Goal: Transaction & Acquisition: Purchase product/service

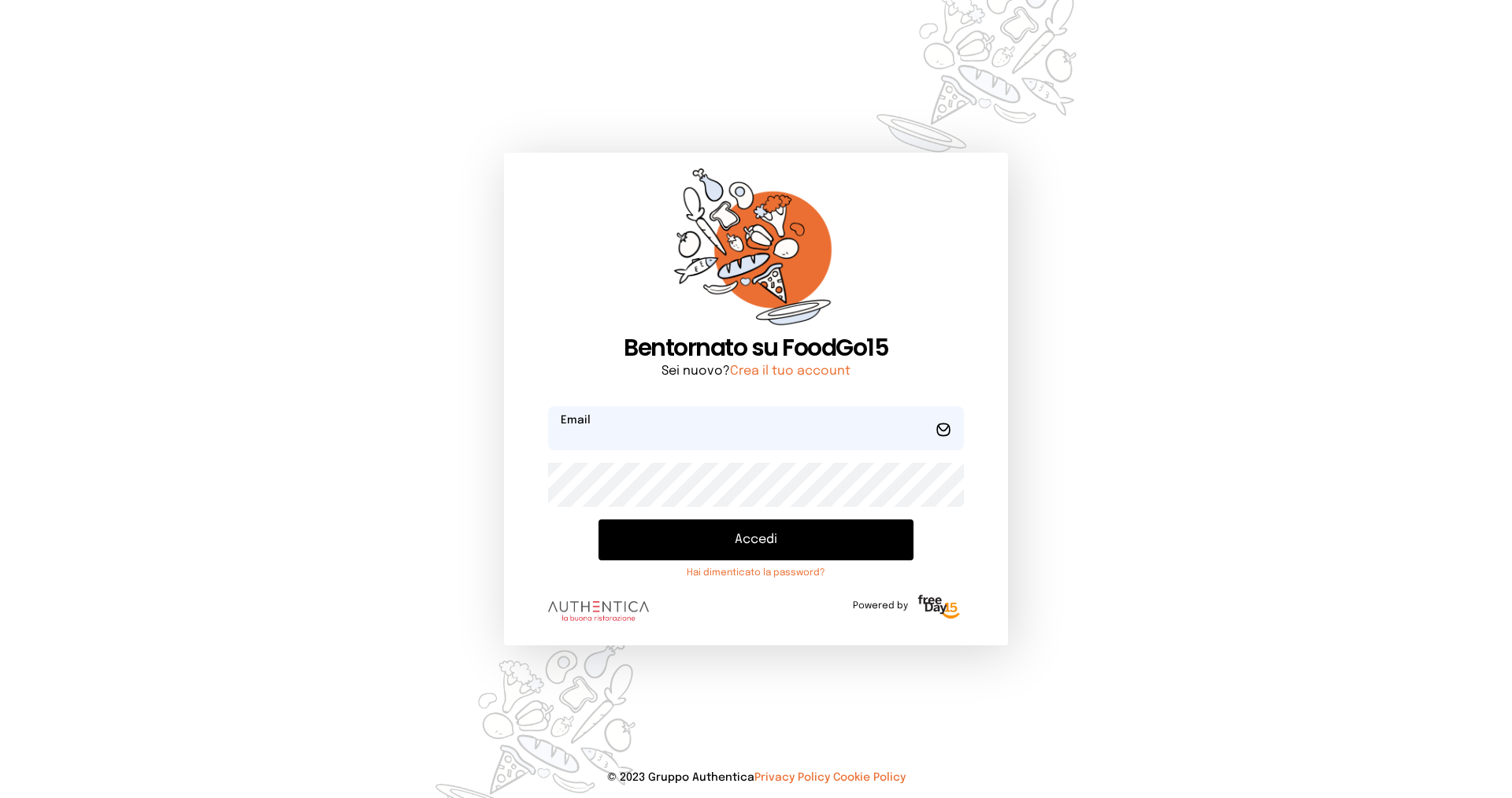
type input "**********"
click at [669, 546] on button "Accedi" at bounding box center [756, 540] width 315 height 41
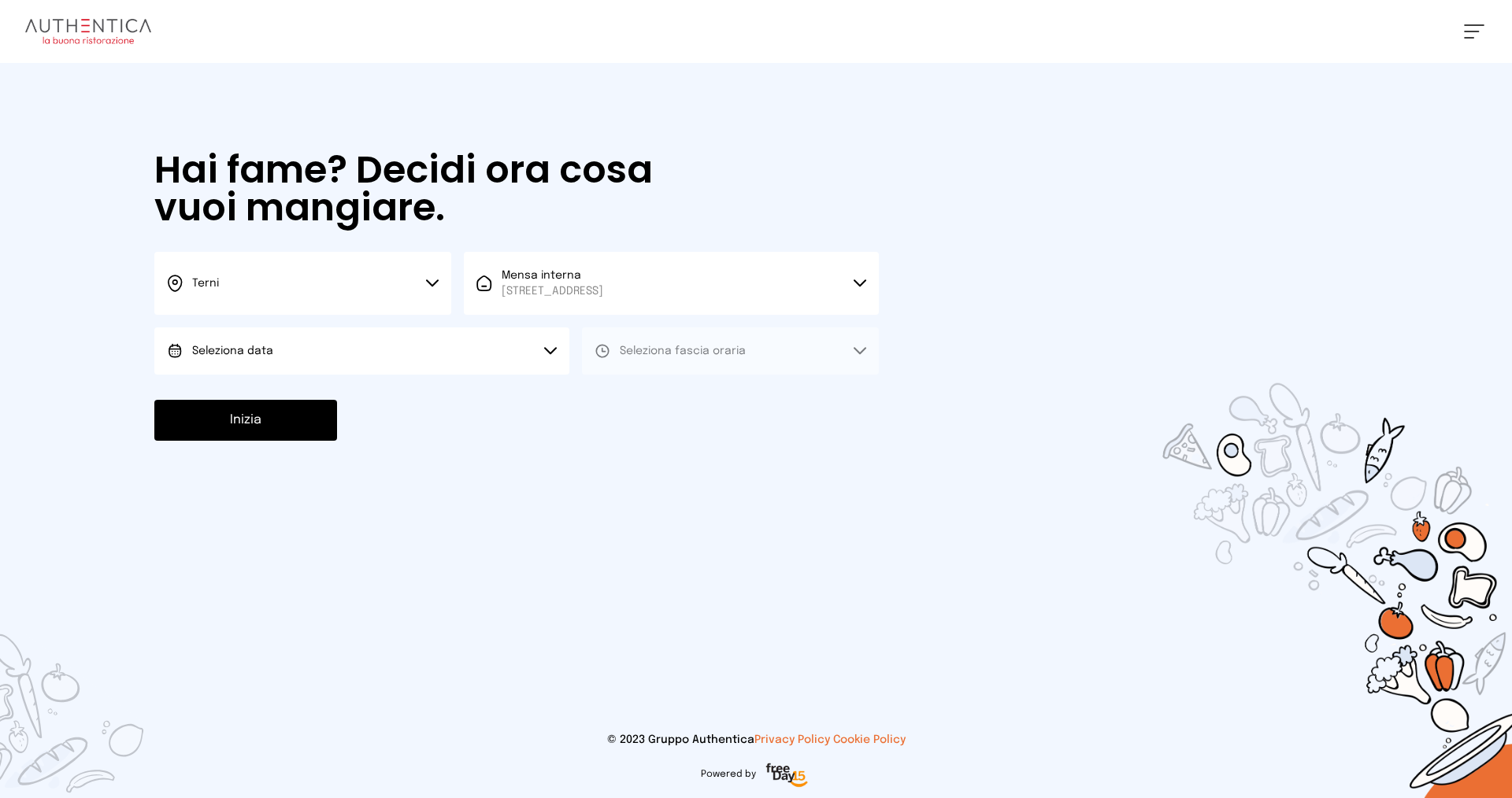
click at [347, 287] on button "Terni" at bounding box center [303, 283] width 297 height 63
click at [340, 334] on li "Terni" at bounding box center [303, 337] width 297 height 43
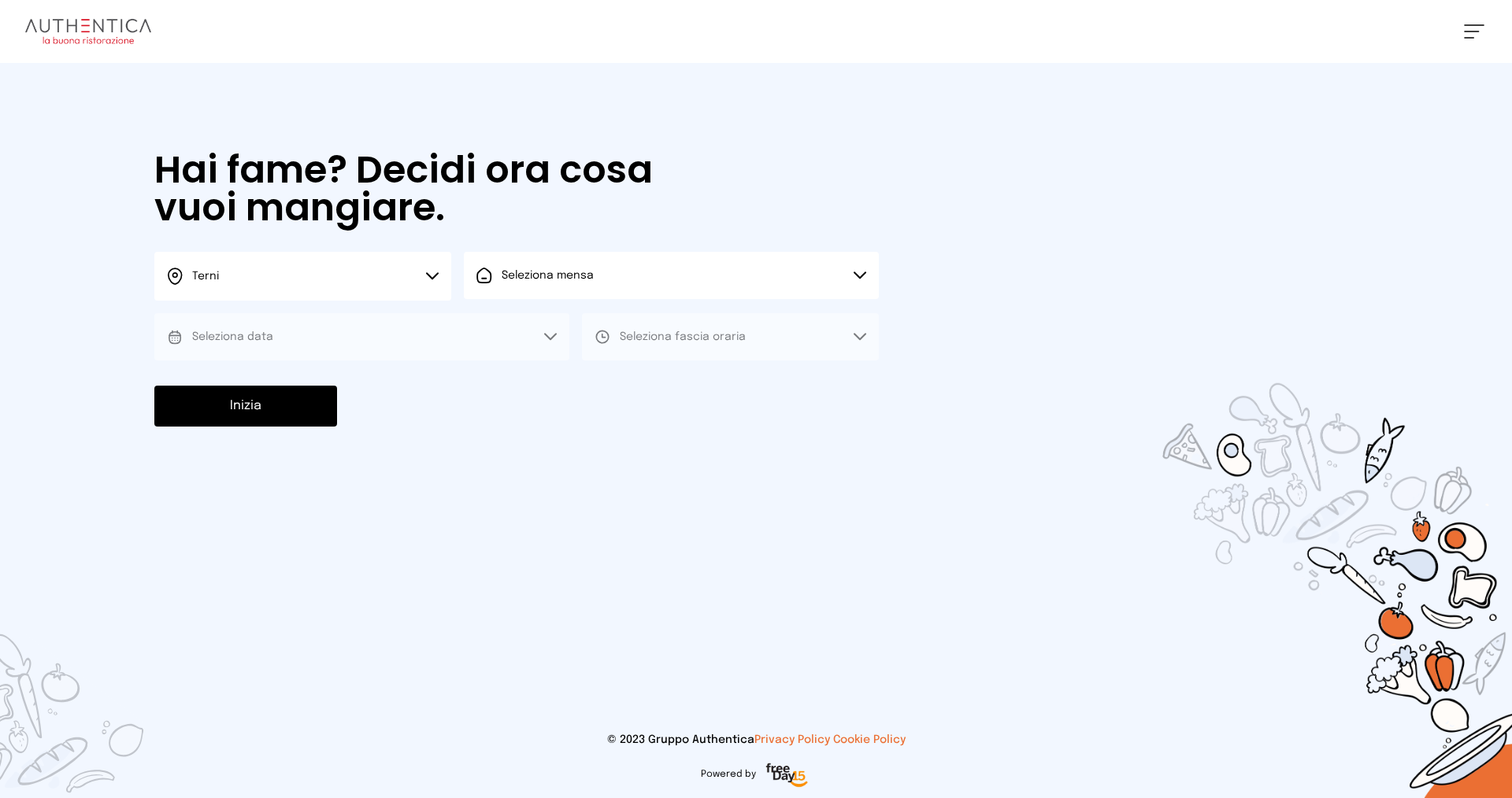
click at [627, 279] on button "Seleziona mensa" at bounding box center [671, 275] width 415 height 48
click at [604, 326] on span "Mensa interna" at bounding box center [552, 319] width 101 height 16
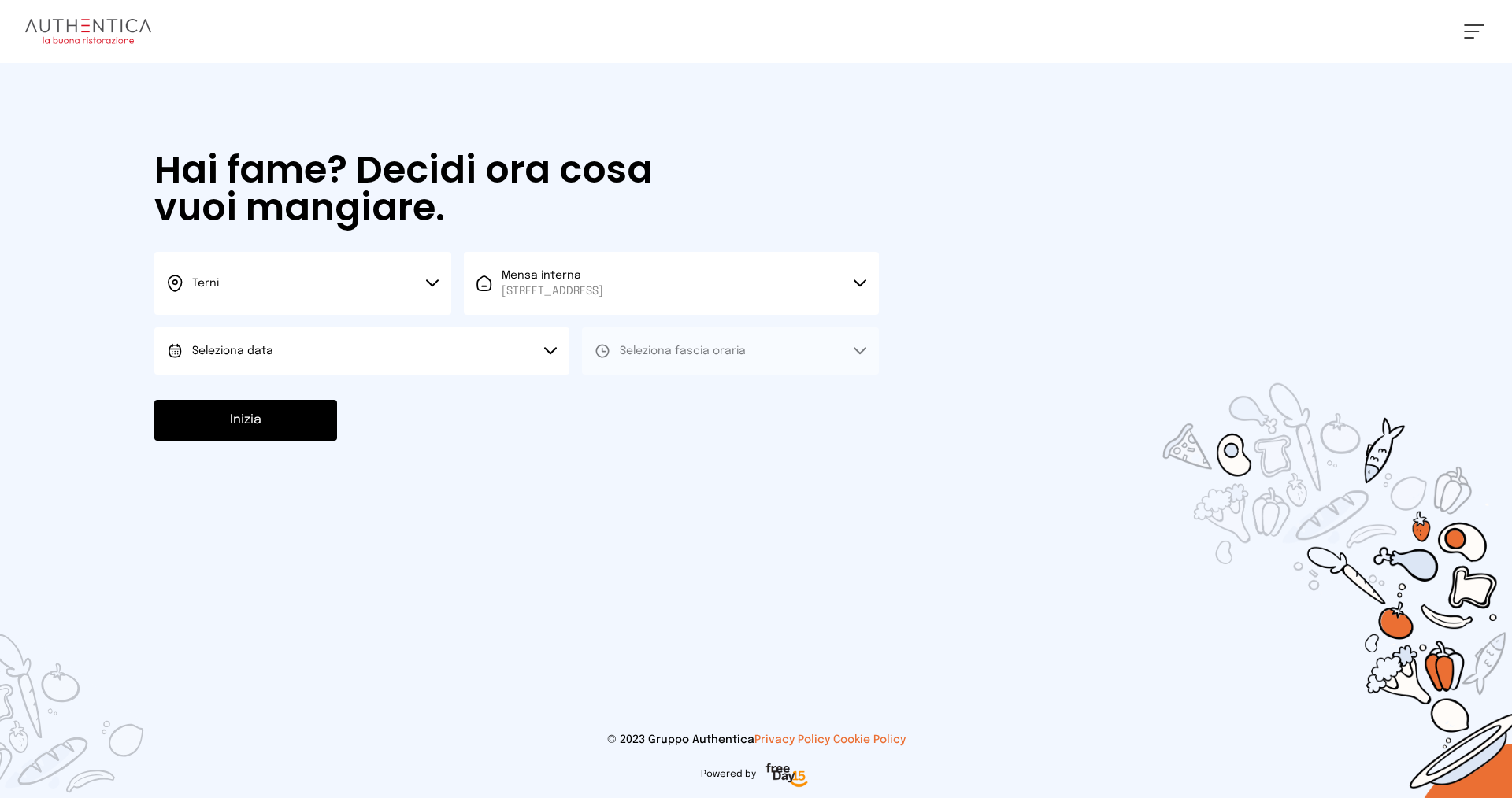
click at [338, 351] on button "Seleziona data" at bounding box center [362, 351] width 415 height 48
click at [352, 402] on li "[DATE], [DATE]" at bounding box center [362, 395] width 415 height 41
click at [669, 353] on span "Seleziona fascia oraria" at bounding box center [682, 350] width 126 height 11
click at [677, 398] on li "Pranzo" at bounding box center [730, 395] width 297 height 41
click at [294, 421] on button "Inizia" at bounding box center [246, 420] width 183 height 41
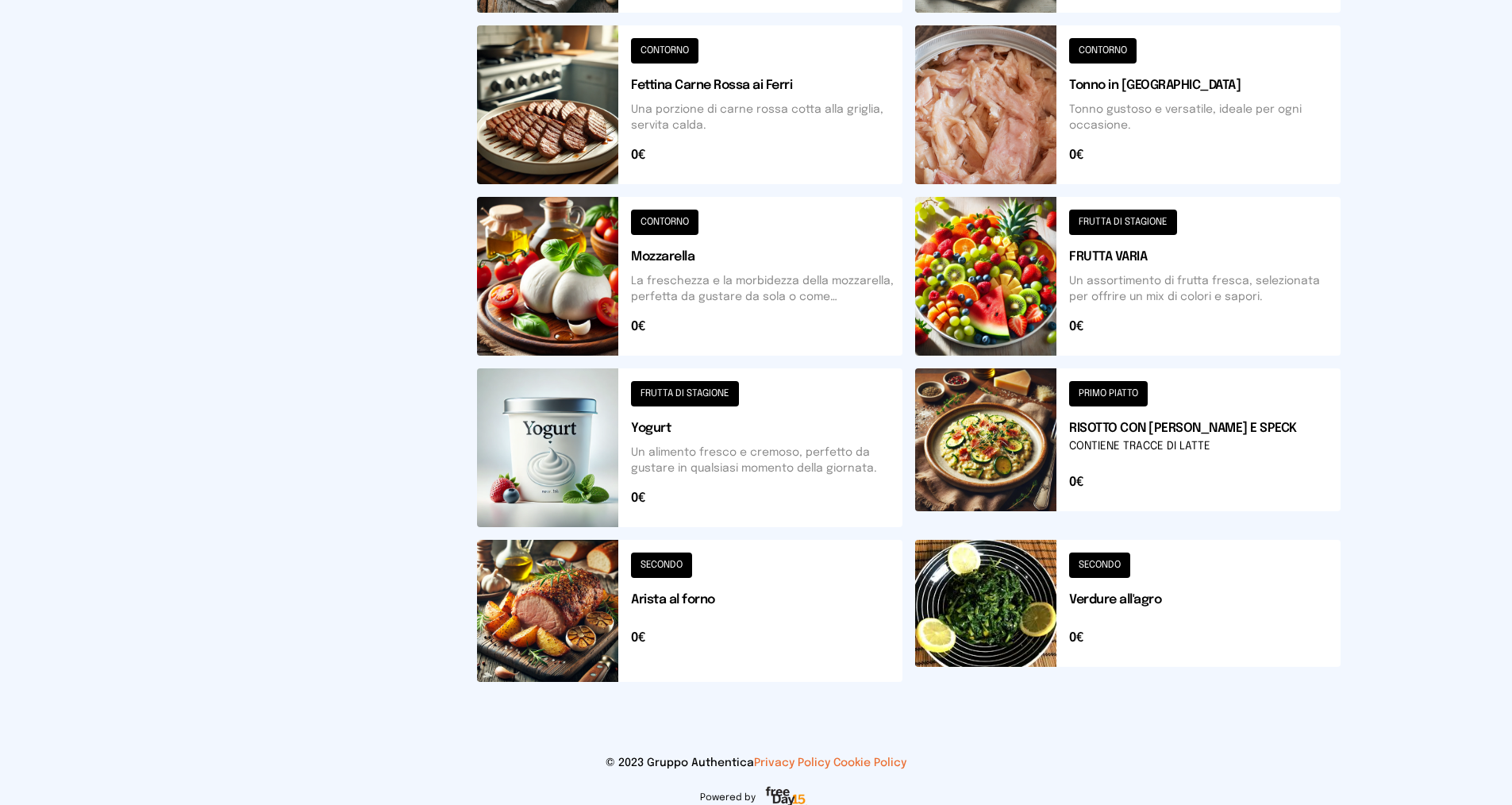
scroll to position [493, 0]
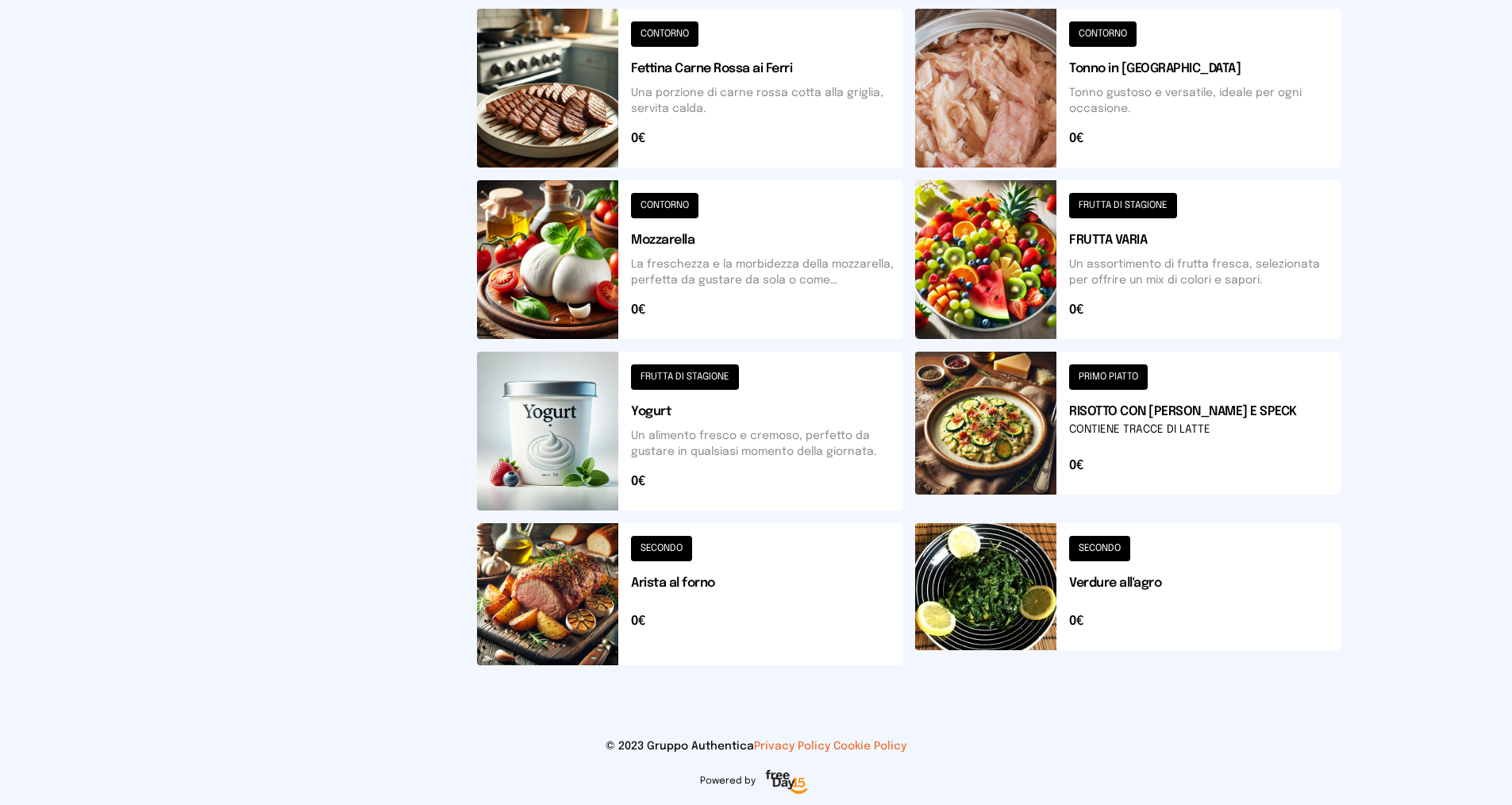
click at [665, 546] on button at bounding box center [690, 594] width 426 height 142
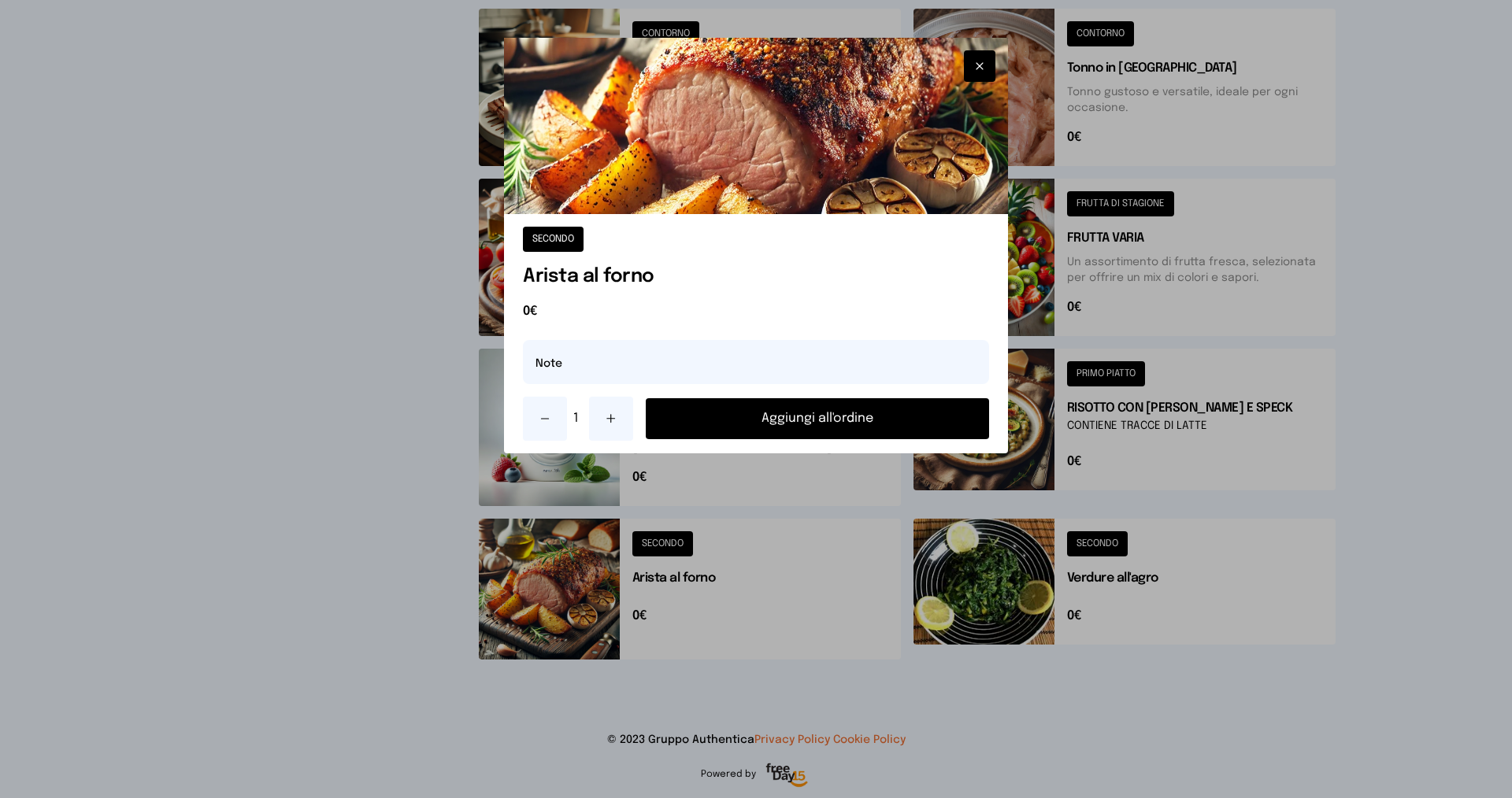
click at [722, 426] on button "Aggiungi all'ordine" at bounding box center [817, 418] width 344 height 41
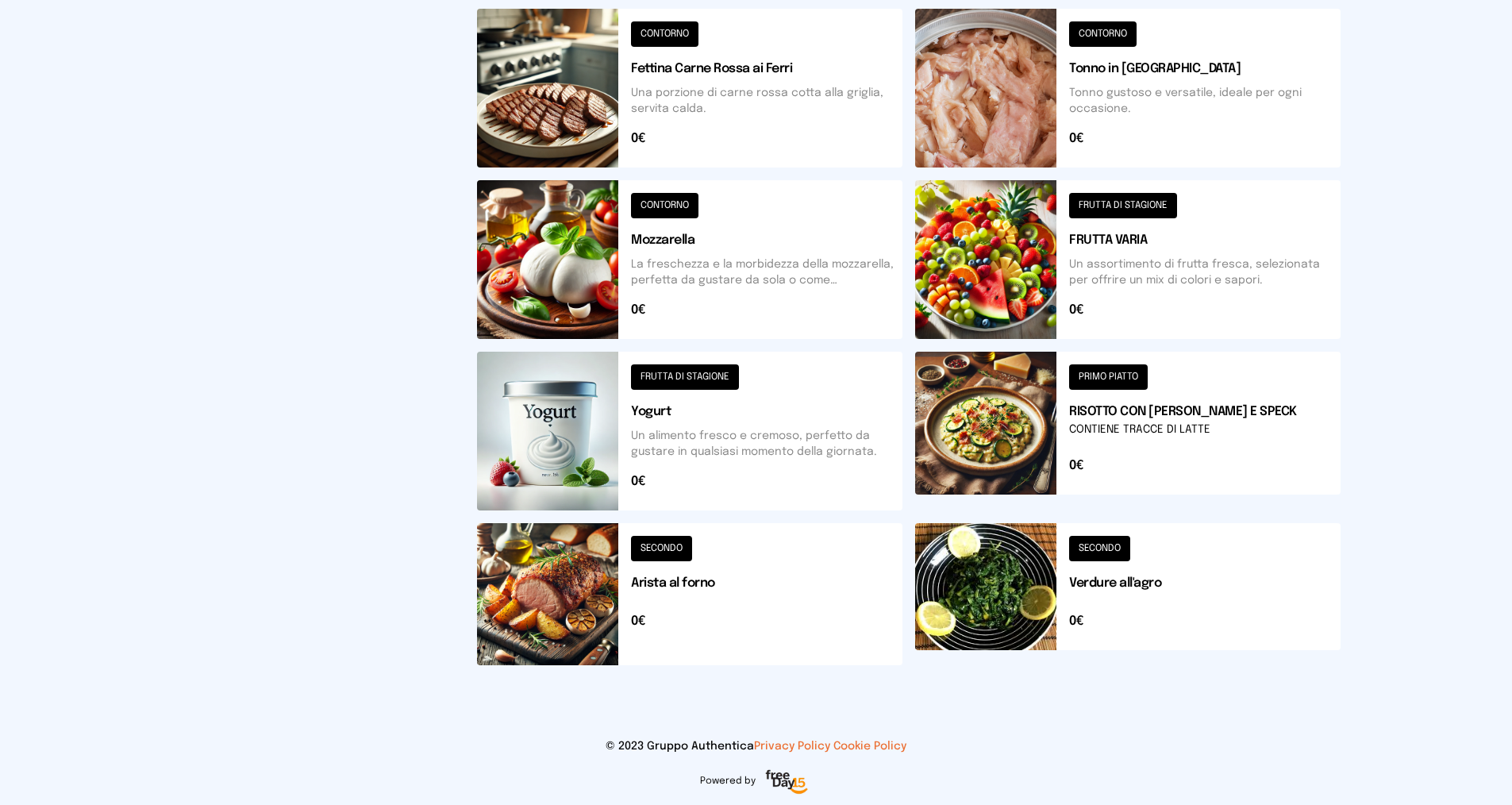
click at [1098, 552] on button at bounding box center [1128, 594] width 426 height 142
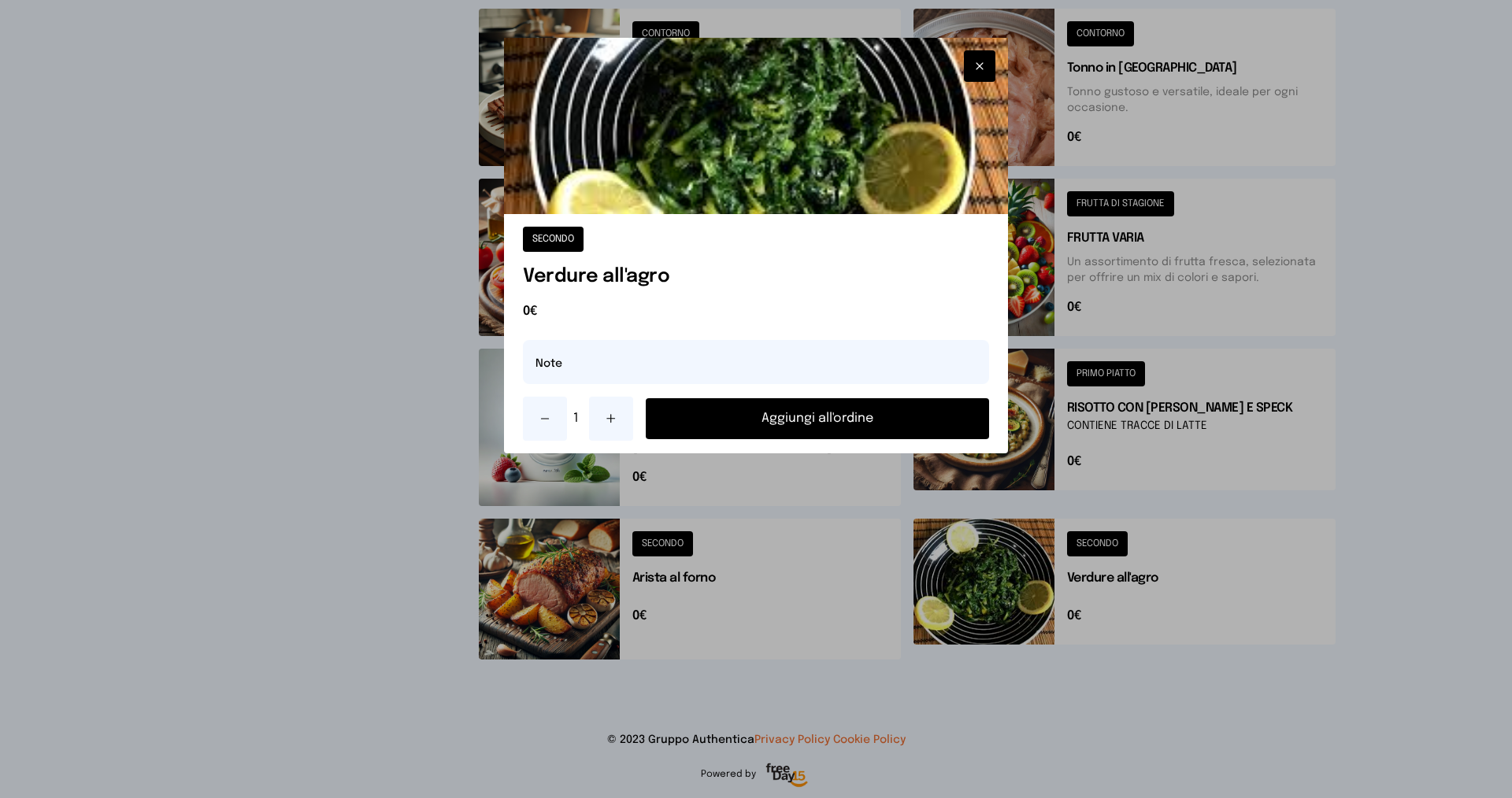
click at [821, 414] on button "Aggiungi all'ordine" at bounding box center [817, 418] width 344 height 41
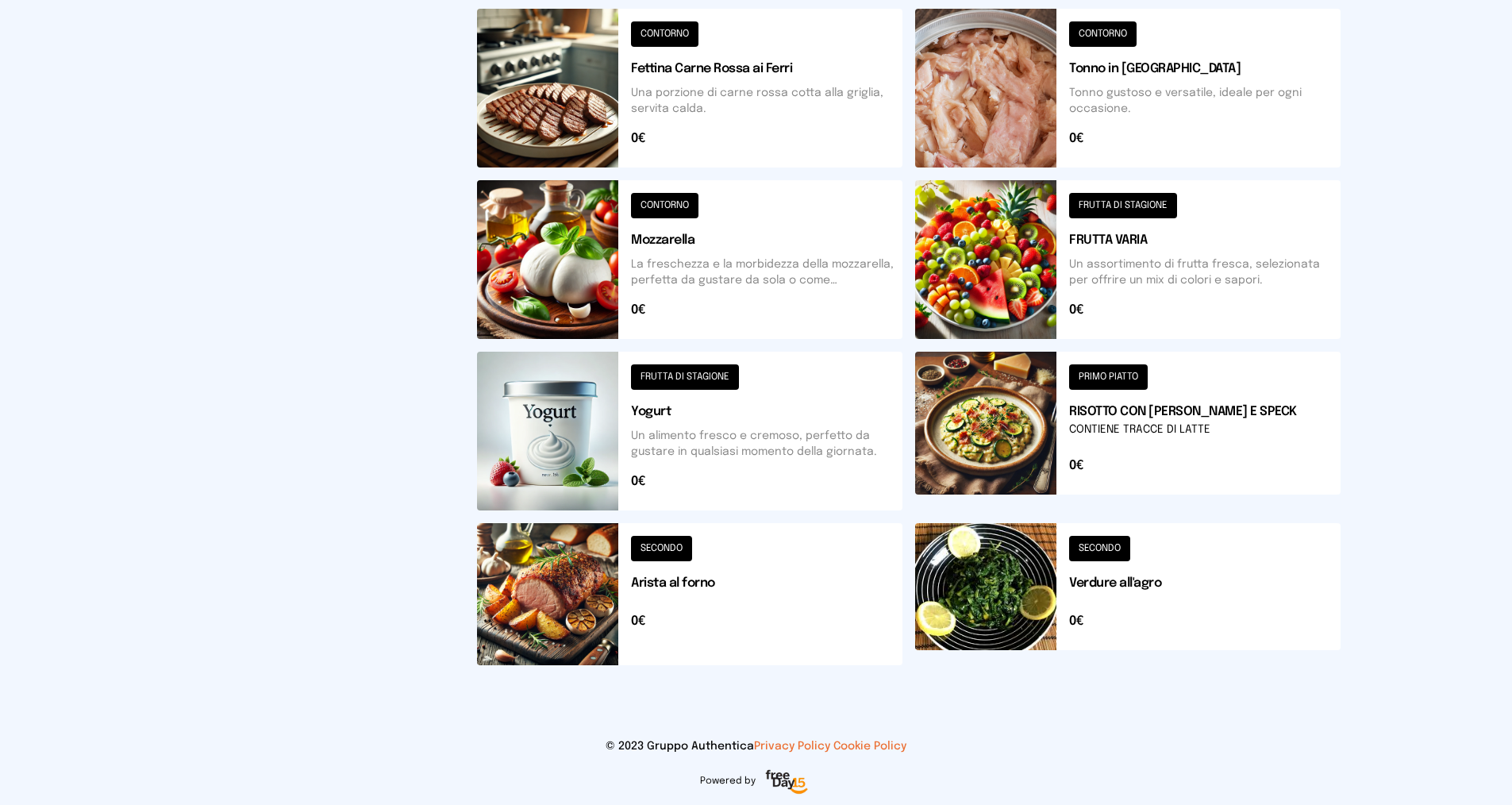
click at [1149, 204] on button at bounding box center [1128, 260] width 426 height 159
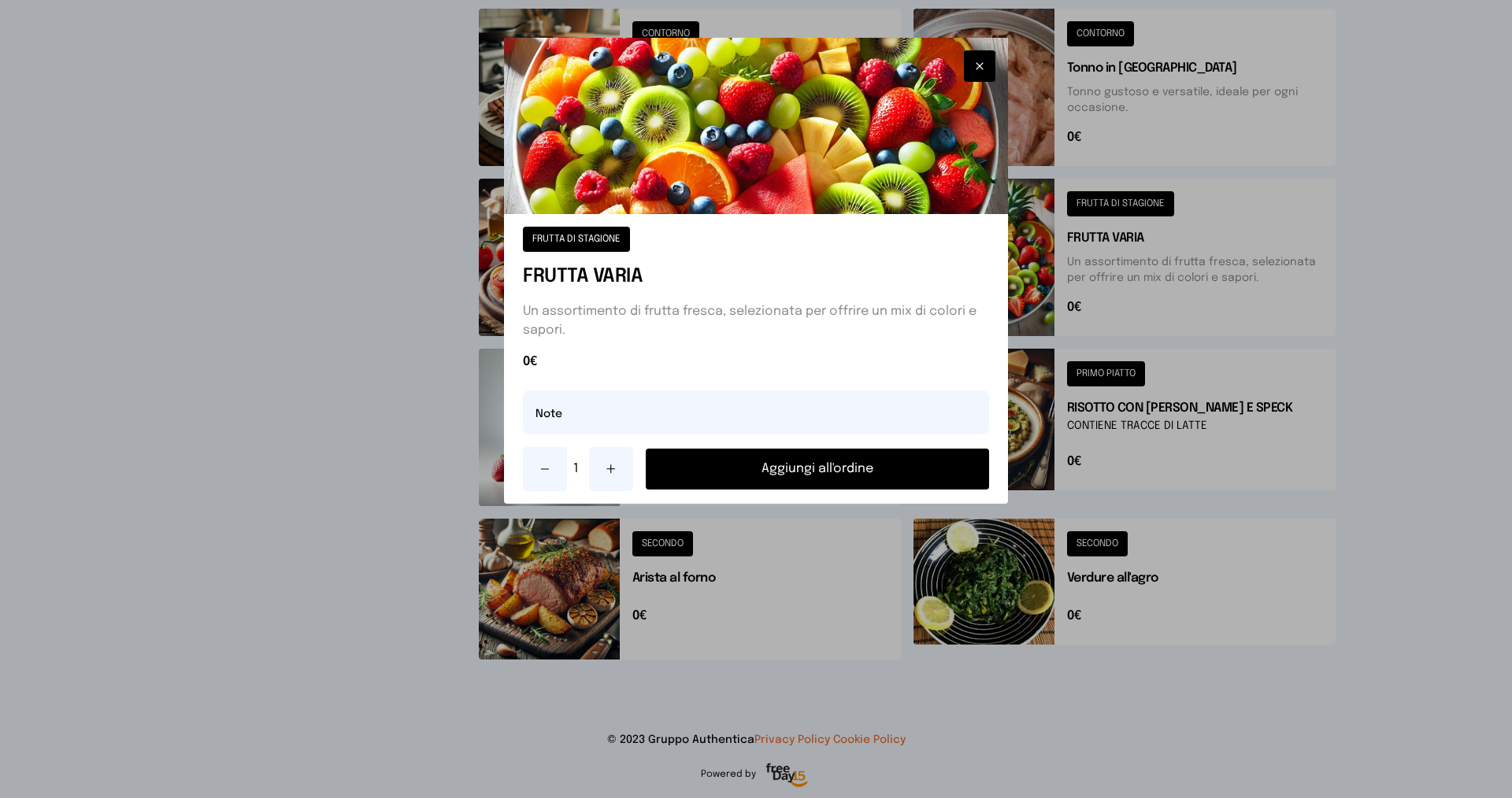
click at [789, 468] on button "Aggiungi all'ordine" at bounding box center [817, 469] width 344 height 41
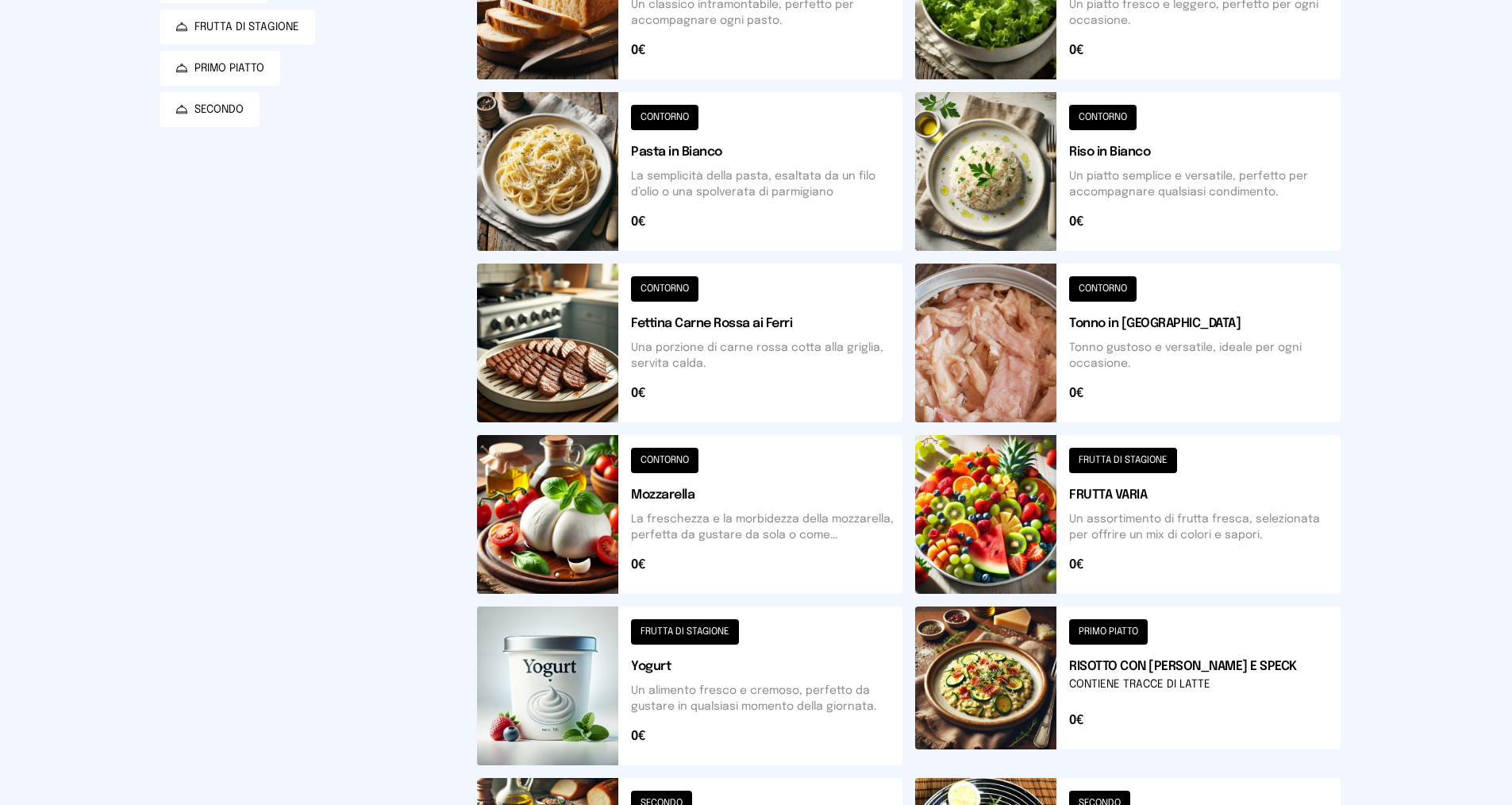
scroll to position [0, 0]
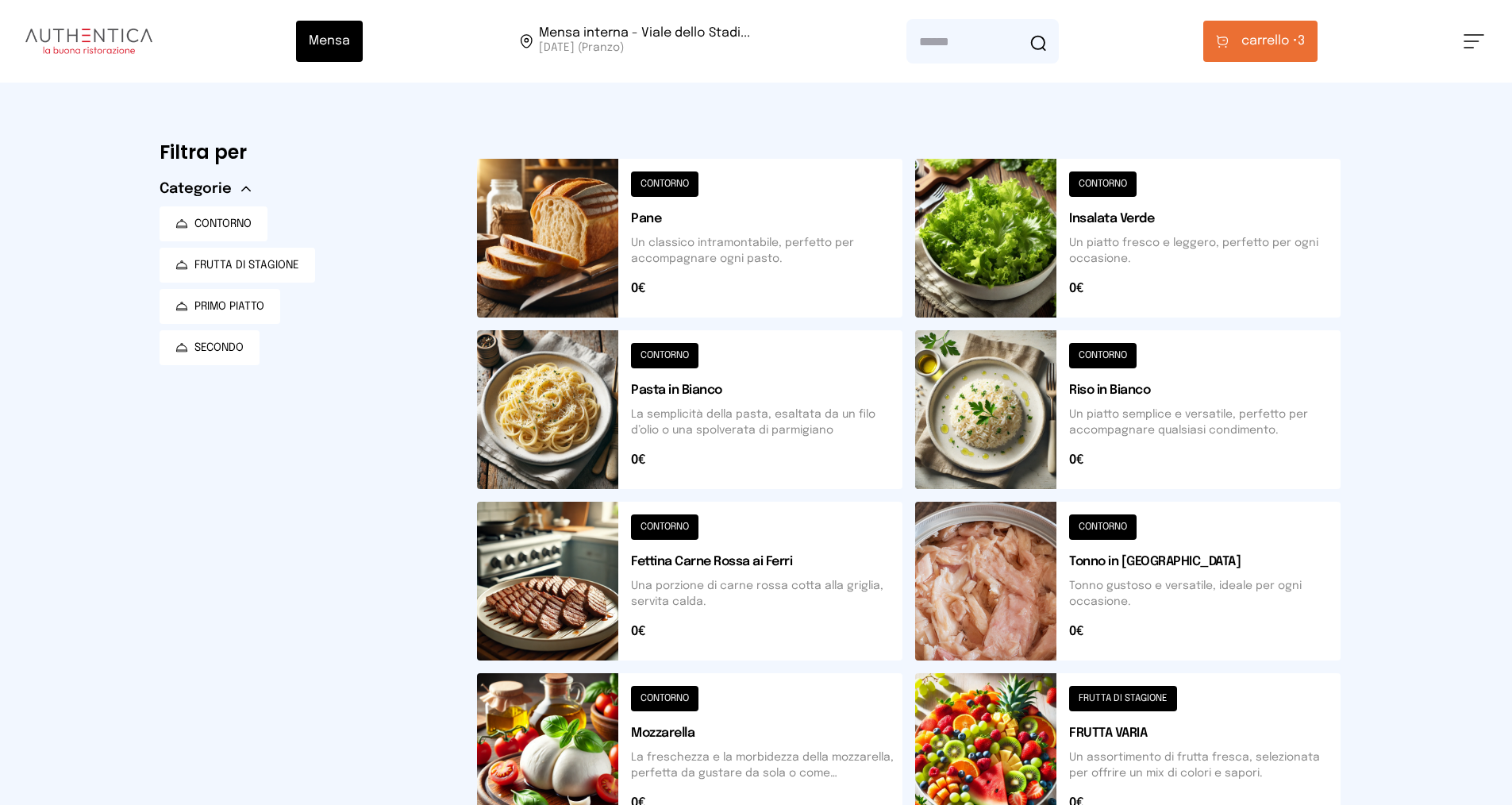
click at [1263, 41] on span "carrello •" at bounding box center [1269, 40] width 56 height 19
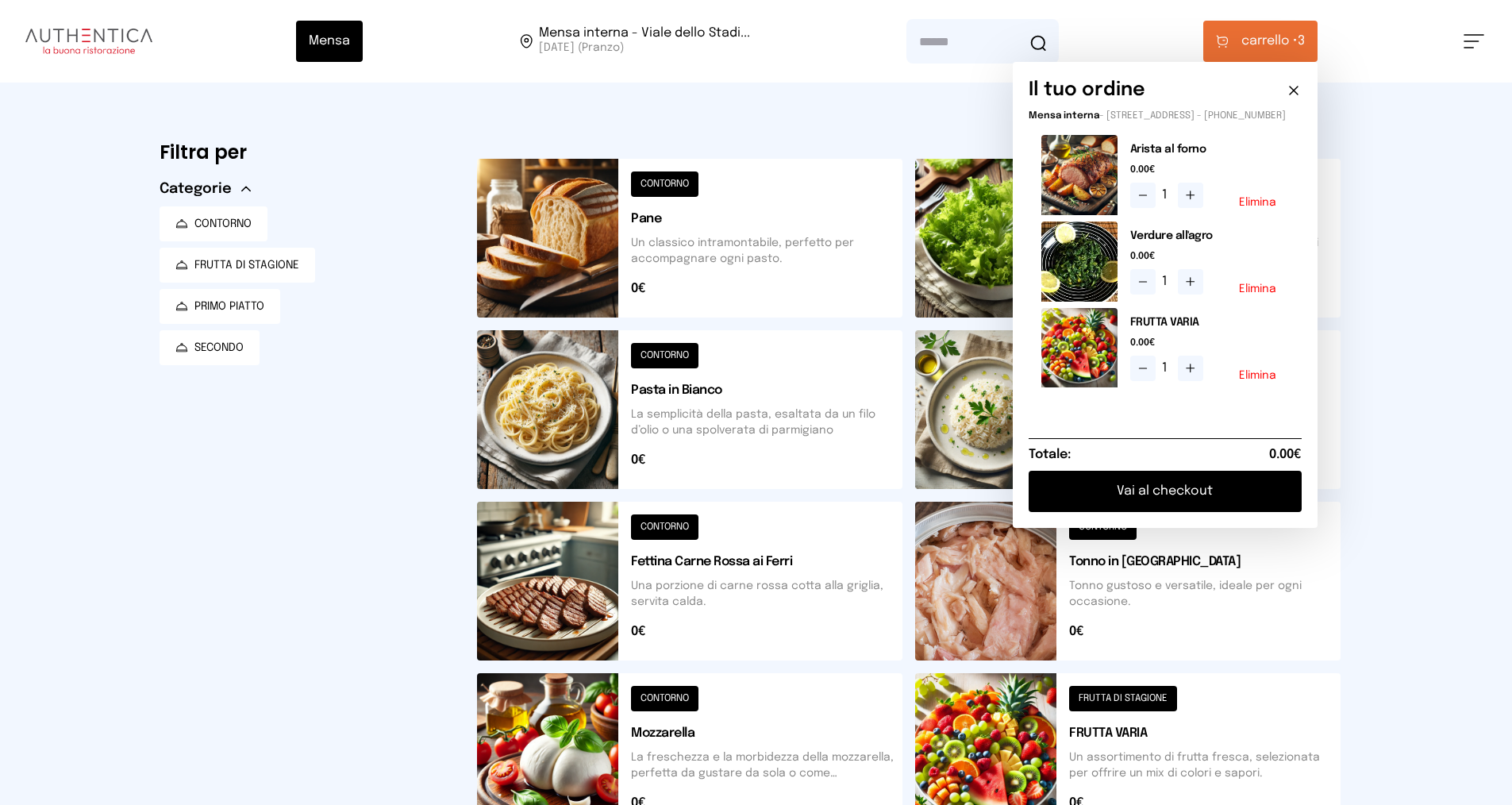
click at [1419, 373] on div "Mensa Mensa interna - Viale dello Stadi... [DATE] ([GEOGRAPHIC_DATA]) [GEOGRAPH…" at bounding box center [756, 649] width 1512 height 1299
click at [1413, 339] on div "Mensa Mensa interna - Viale dello Stadi... [DATE] ([GEOGRAPHIC_DATA]) [GEOGRAPH…" at bounding box center [756, 649] width 1512 height 1299
click at [679, 184] on button at bounding box center [690, 239] width 426 height 159
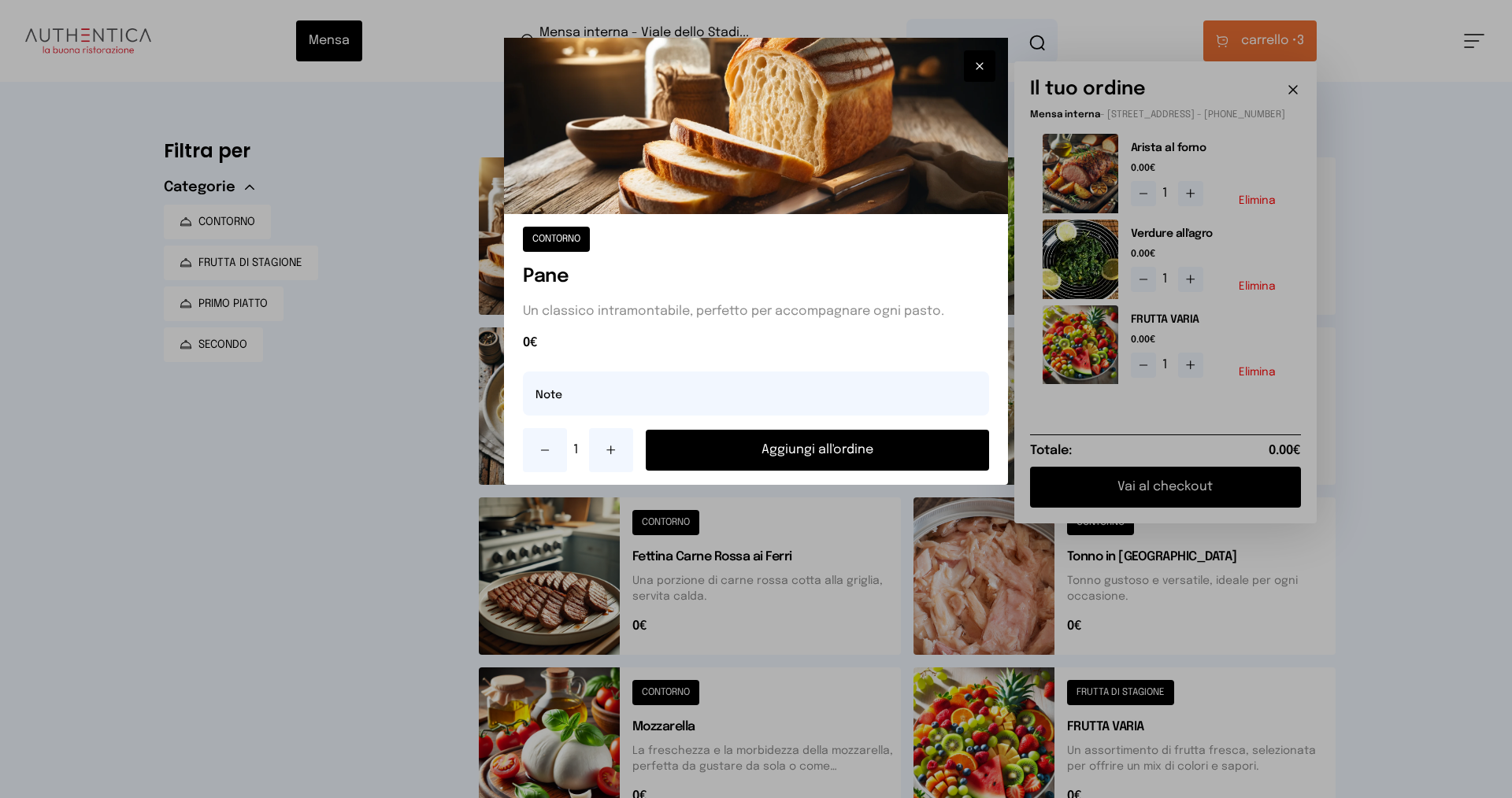
click at [769, 452] on button "Aggiungi all'ordine" at bounding box center [817, 451] width 344 height 41
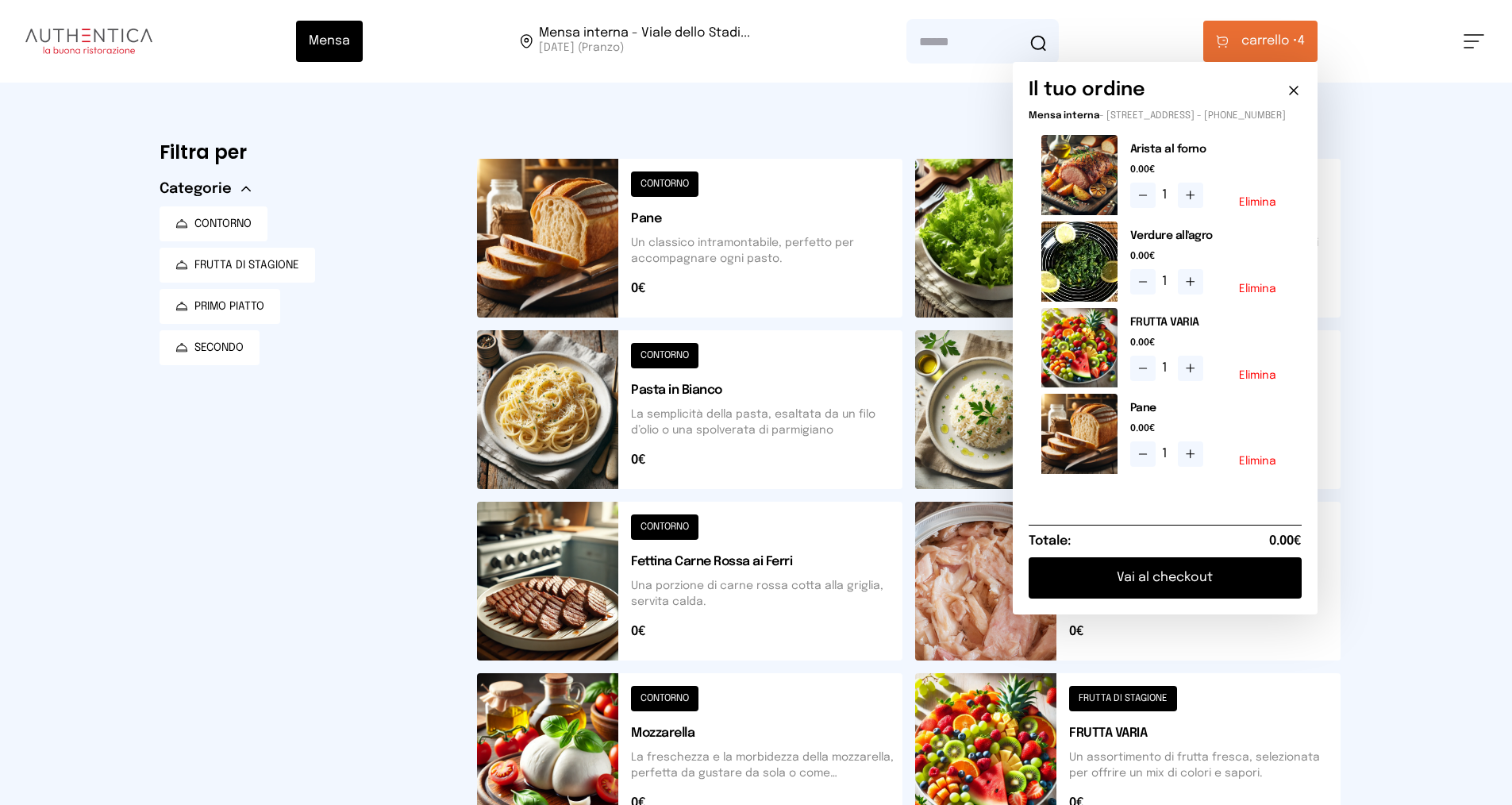
click at [1199, 581] on button "Vai al checkout" at bounding box center [1165, 578] width 273 height 41
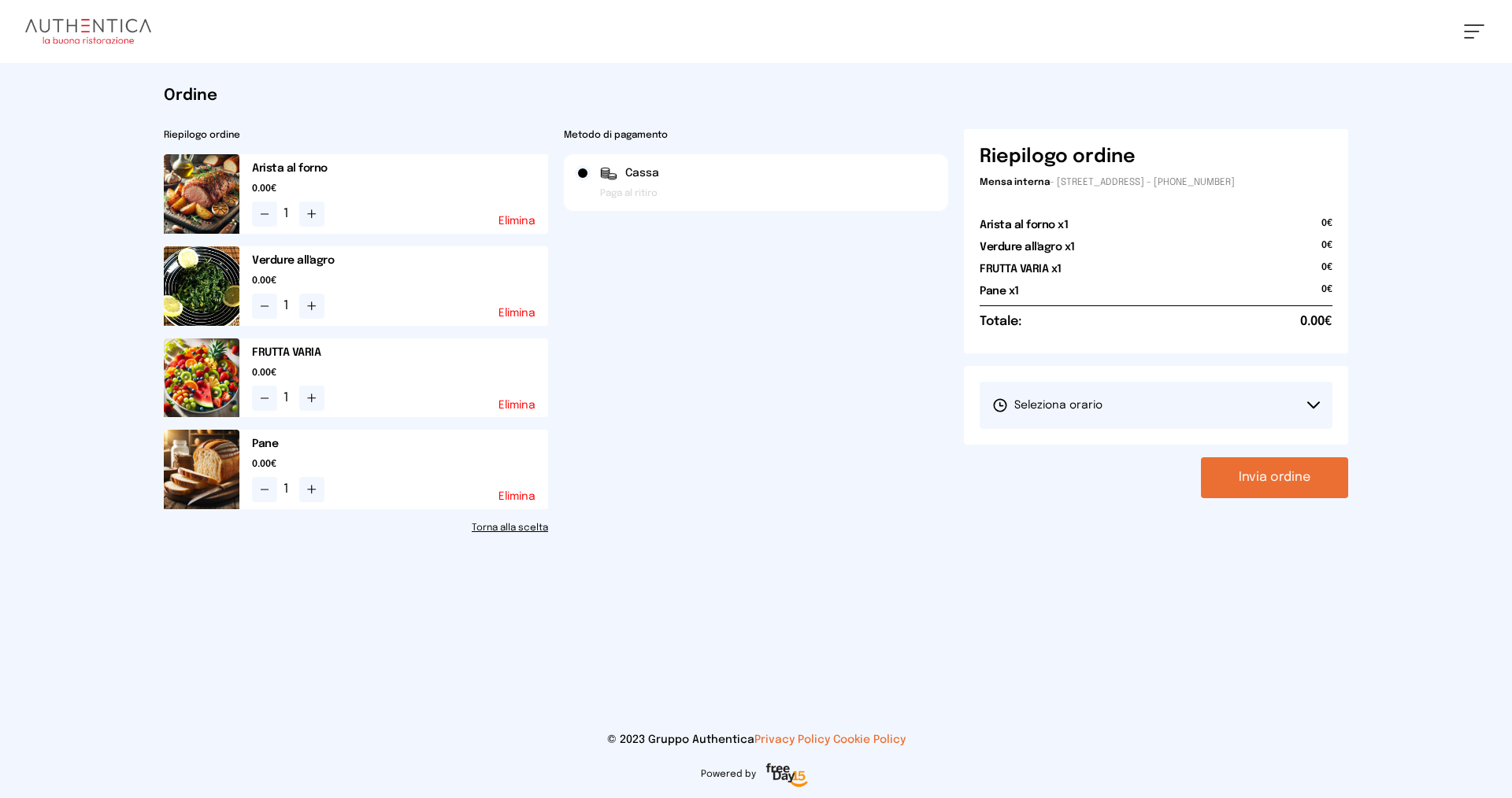
click at [1078, 402] on span "Seleziona orario" at bounding box center [1047, 406] width 110 height 16
click at [1086, 447] on span "1° Turno (13:00 - 15:00)" at bounding box center [1051, 450] width 119 height 16
click at [1288, 484] on button "Invia ordine" at bounding box center [1274, 478] width 147 height 41
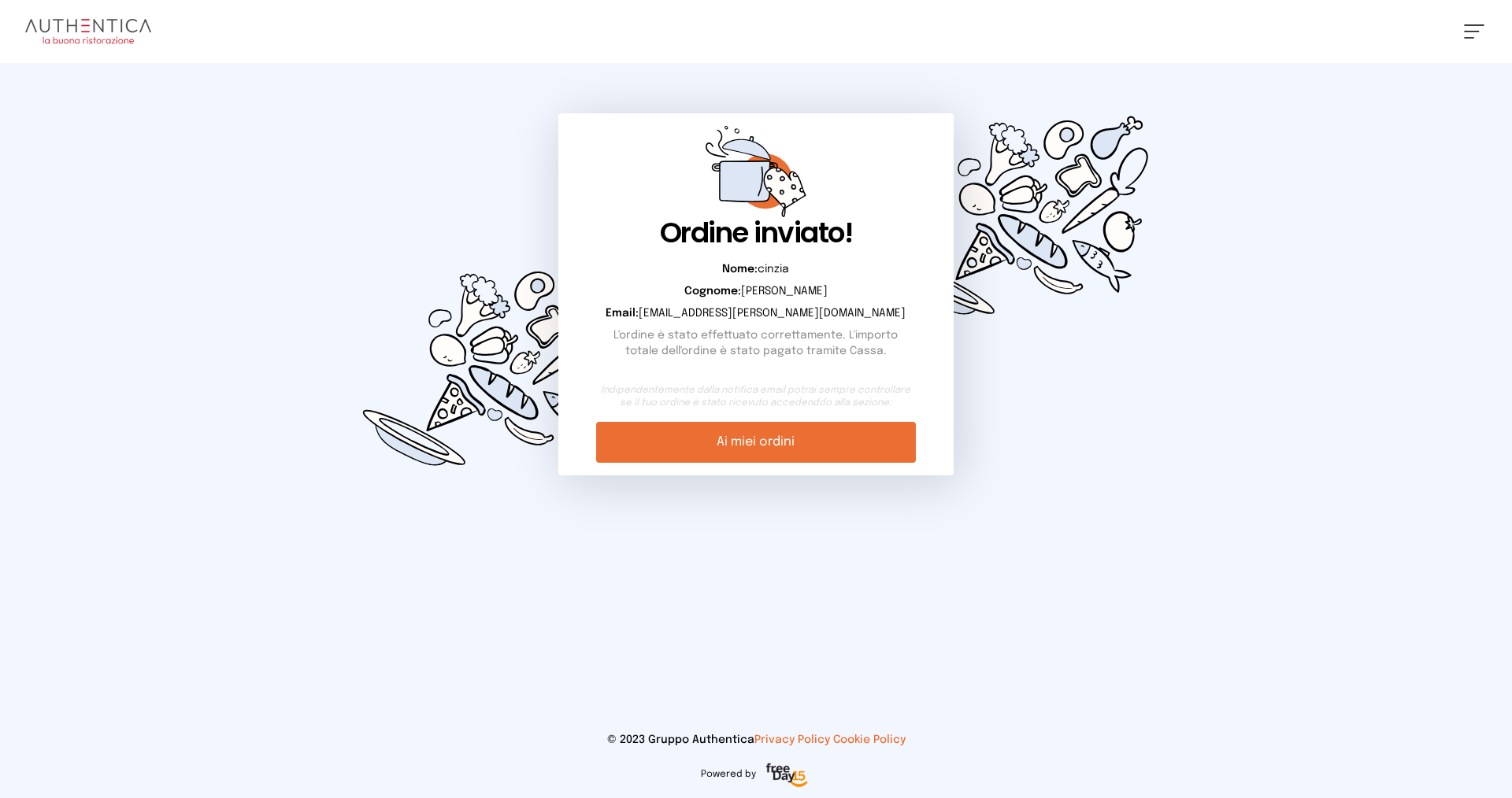
click at [809, 442] on link "Ai miei ordini" at bounding box center [756, 443] width 319 height 41
